Goal: Communication & Community: Ask a question

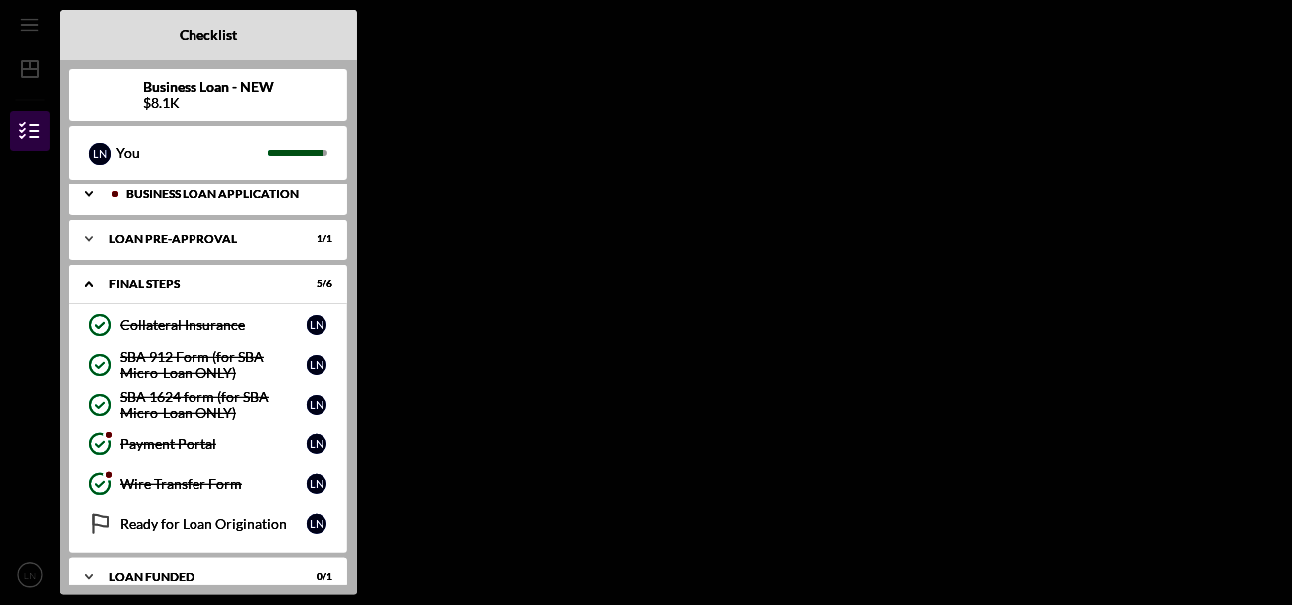
scroll to position [116, 0]
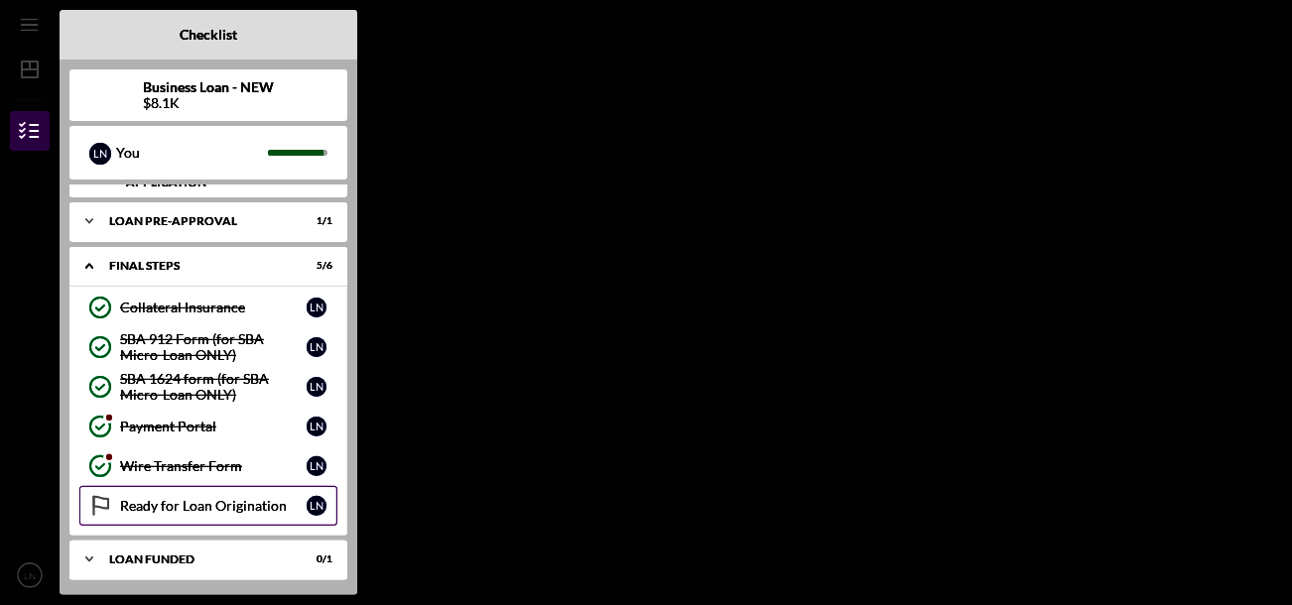
click at [112, 491] on icon "Ready for Loan Origination" at bounding box center [100, 506] width 50 height 50
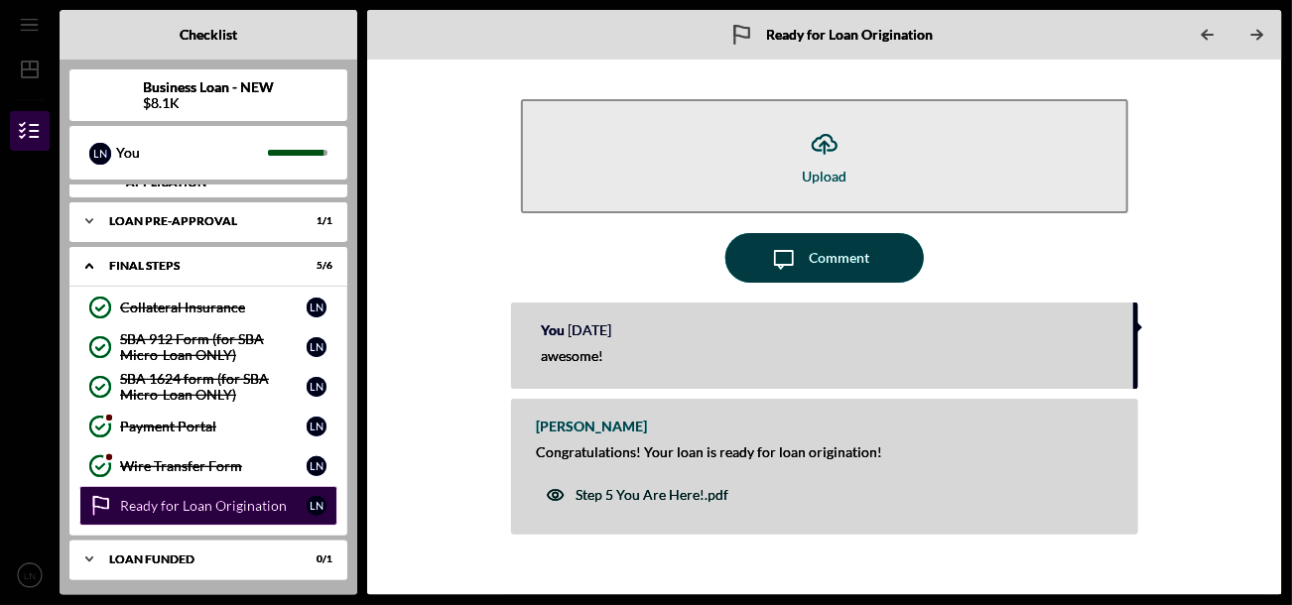
click at [681, 495] on div "Step 5 You Are Here!.pdf" at bounding box center [651, 495] width 153 height 16
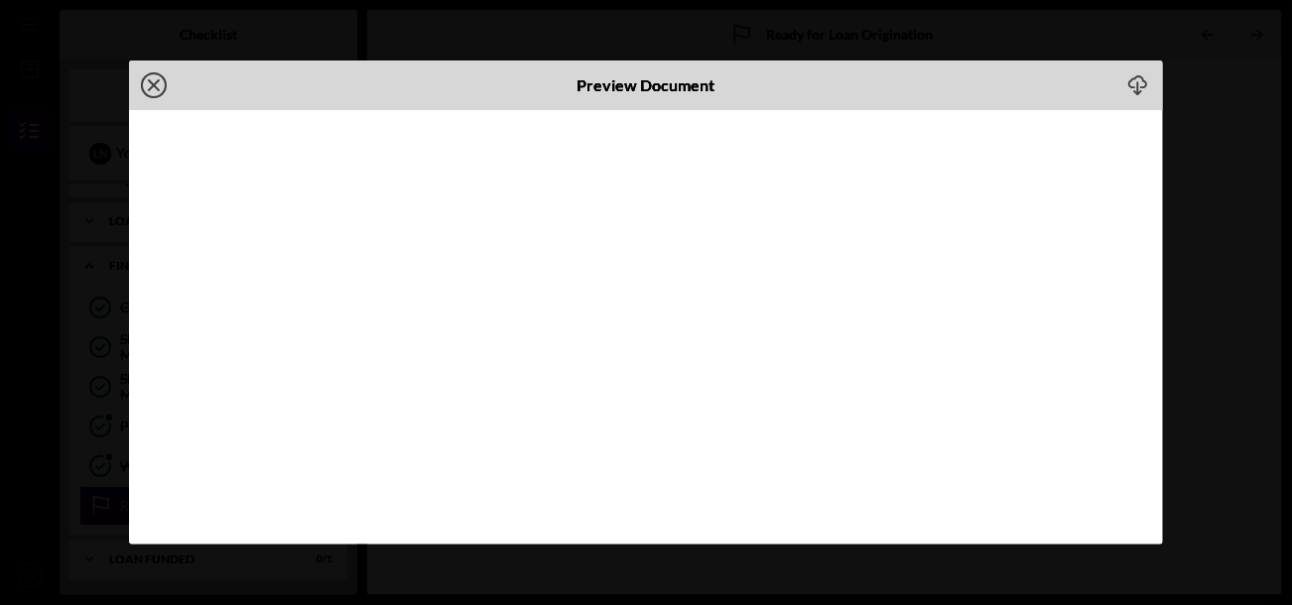
click at [149, 84] on icon "Icon/Close" at bounding box center [154, 86] width 50 height 50
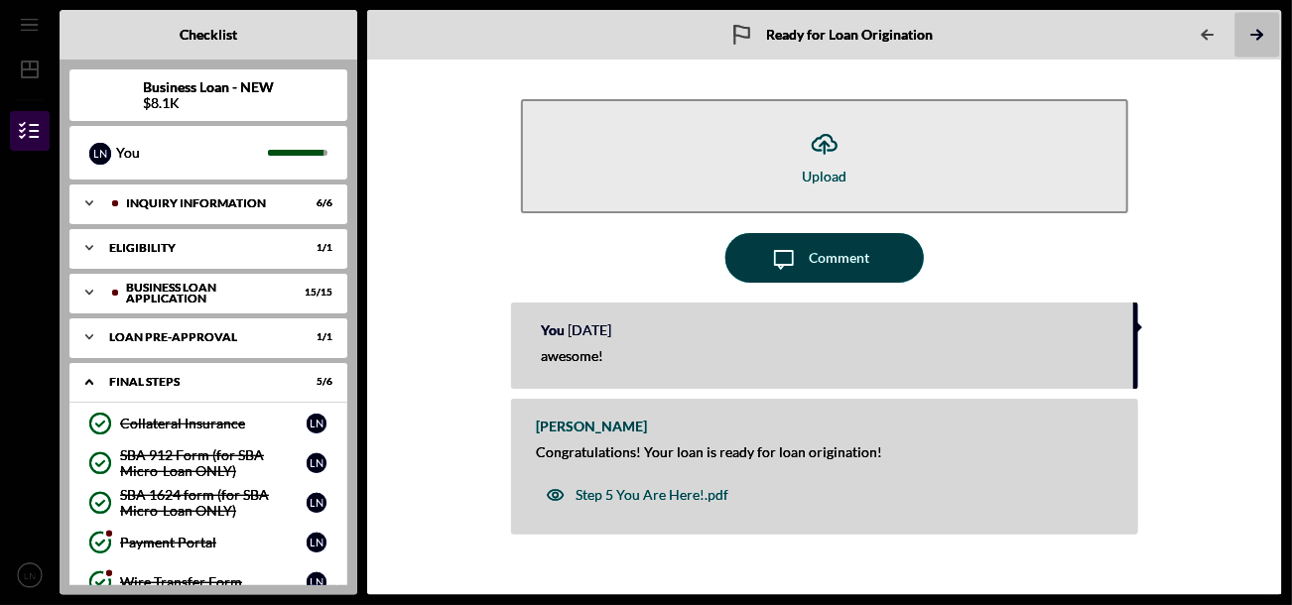
click at [1265, 26] on icon "Icon/Table Pagination Arrow" at bounding box center [1256, 35] width 45 height 45
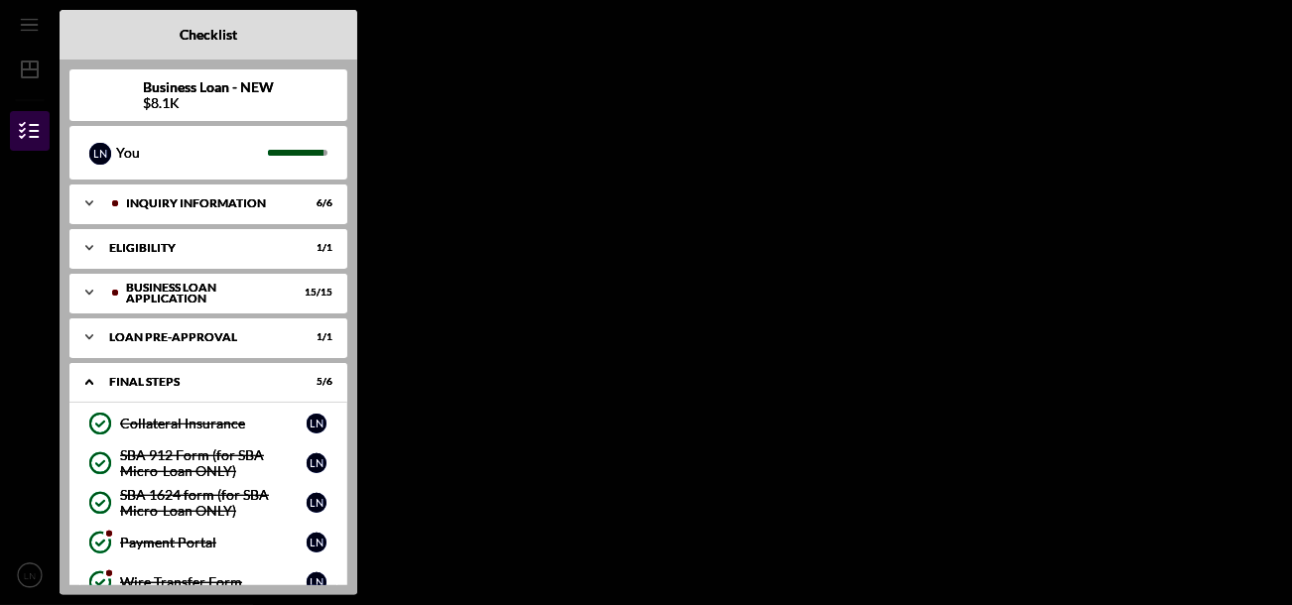
scroll to position [166, 0]
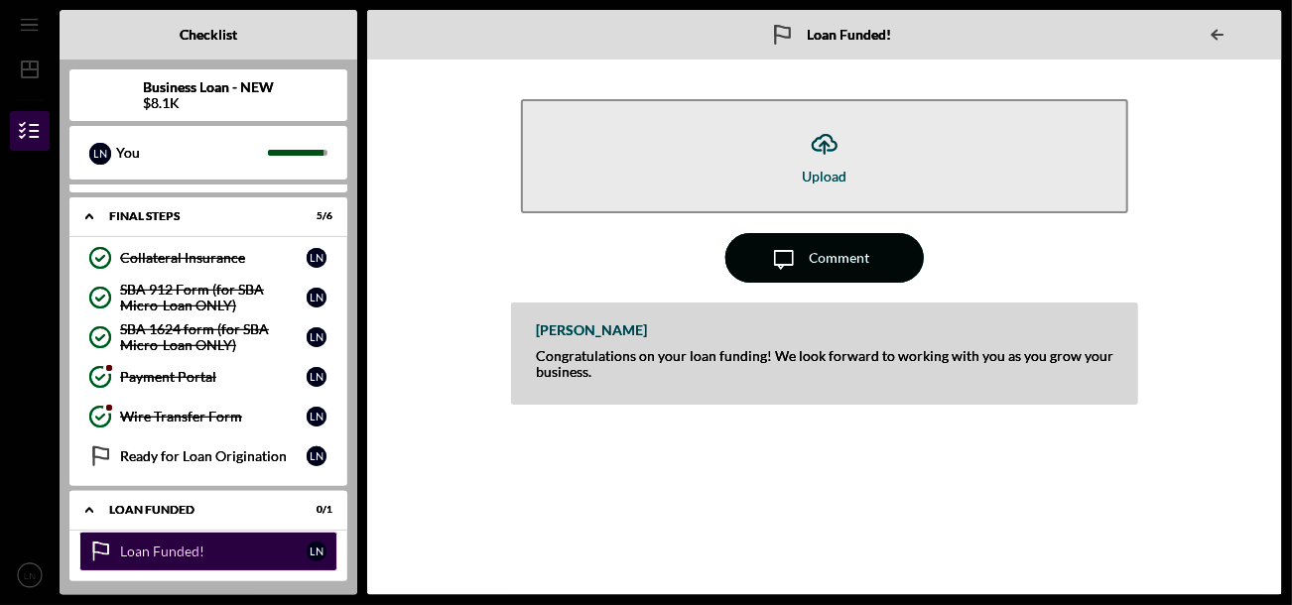
click at [835, 268] on div "Comment" at bounding box center [839, 258] width 61 height 50
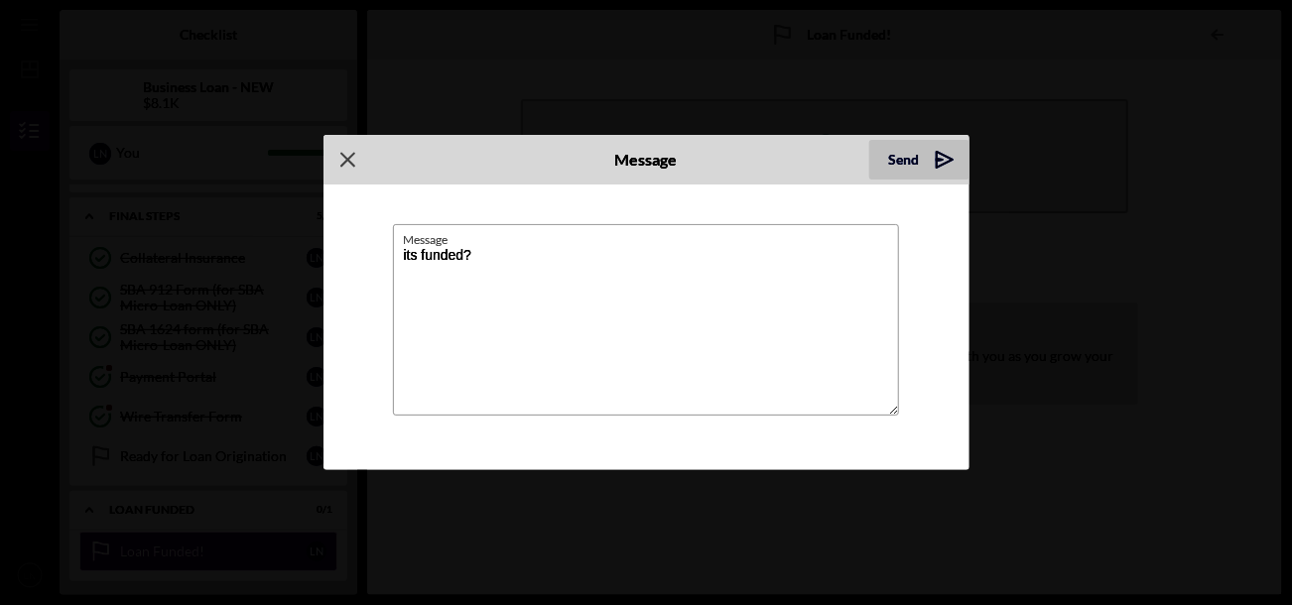
type textarea "its funded?"
click at [898, 166] on div "Send" at bounding box center [904, 160] width 31 height 40
